Goal: Task Accomplishment & Management: Use online tool/utility

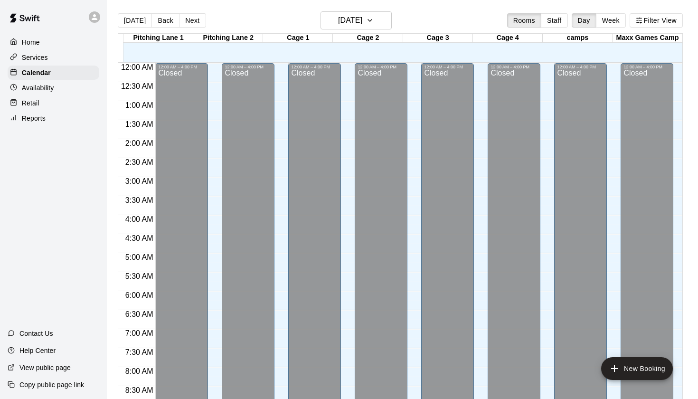
scroll to position [537, 0]
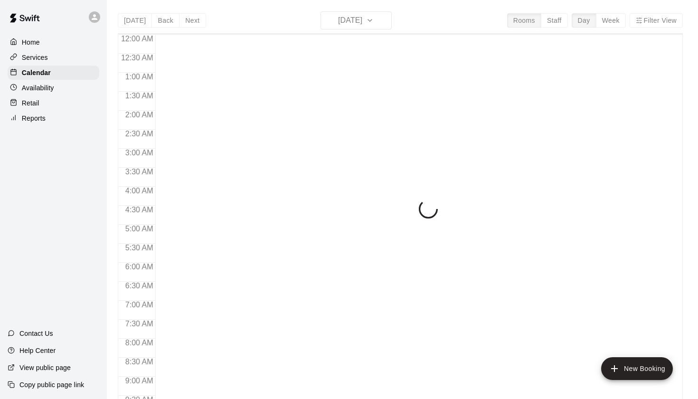
scroll to position [537, 0]
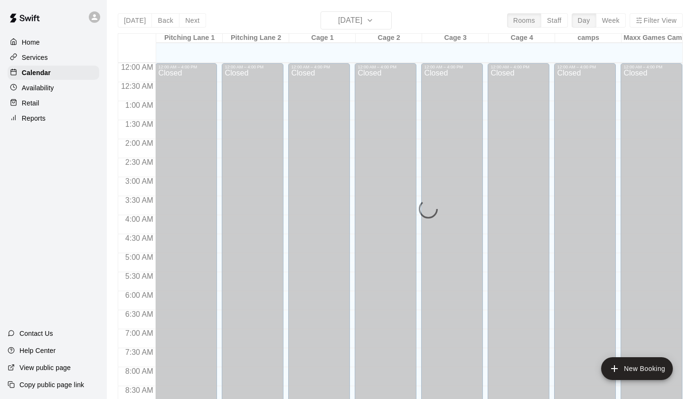
scroll to position [537, 0]
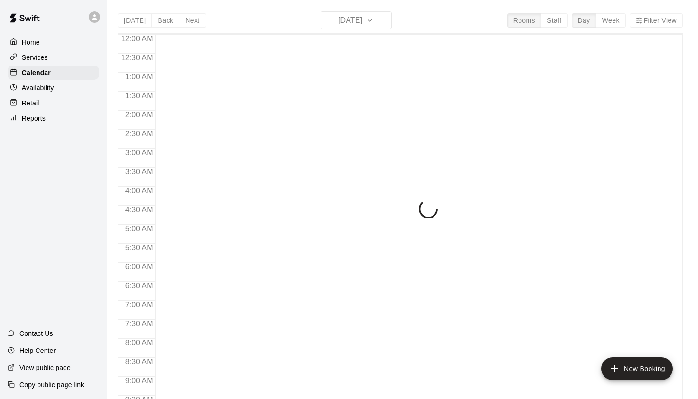
scroll to position [537, 0]
